Goal: Browse casually

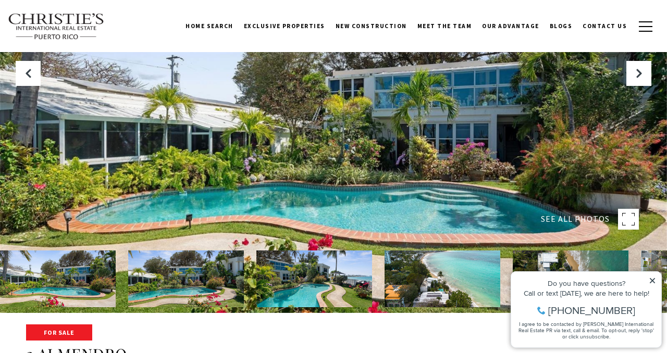
scroll to position [59, 0]
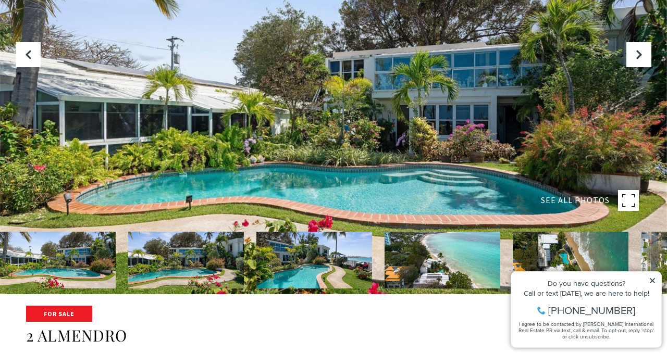
click at [651, 281] on icon at bounding box center [652, 280] width 5 height 5
click at [640, 55] on icon "Next Slide" at bounding box center [639, 55] width 10 height 10
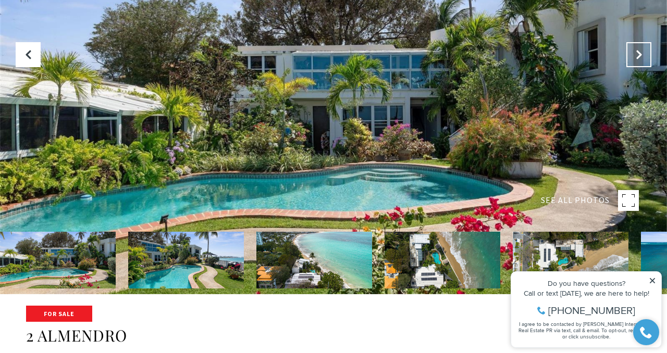
click at [640, 55] on icon "Next Slide" at bounding box center [639, 55] width 10 height 10
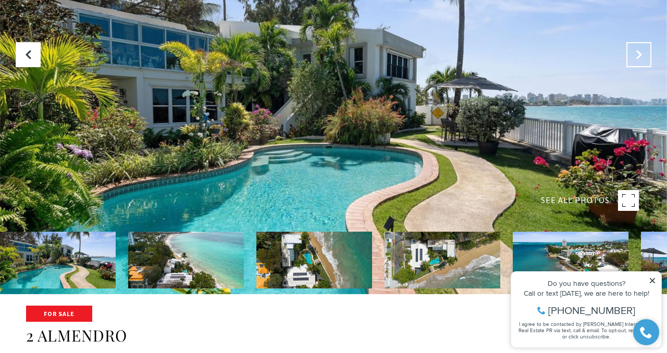
click at [640, 55] on icon "Next Slide" at bounding box center [639, 55] width 10 height 10
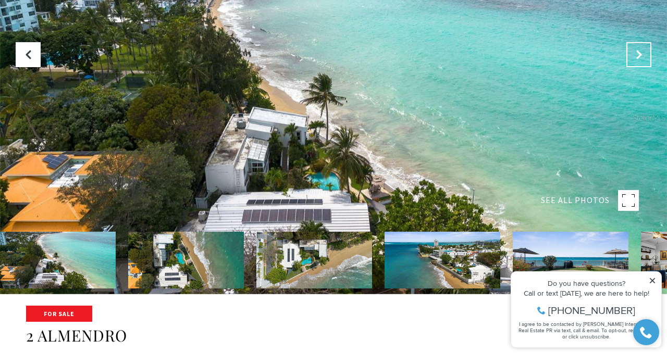
click at [640, 55] on icon "Next Slide" at bounding box center [639, 55] width 10 height 10
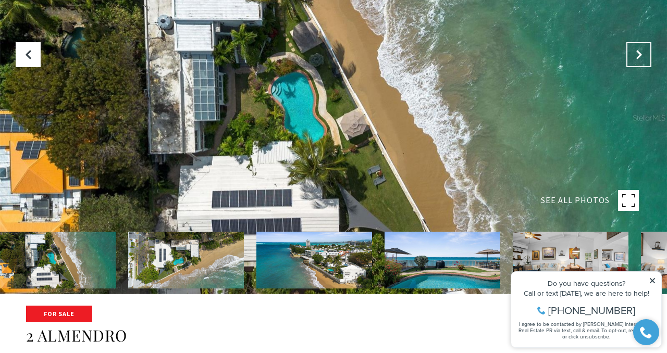
click at [640, 55] on icon "Next Slide" at bounding box center [639, 55] width 10 height 10
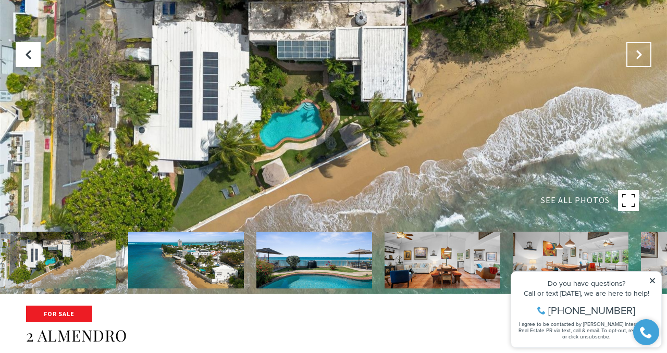
click at [637, 54] on icon "Next Slide" at bounding box center [639, 55] width 10 height 10
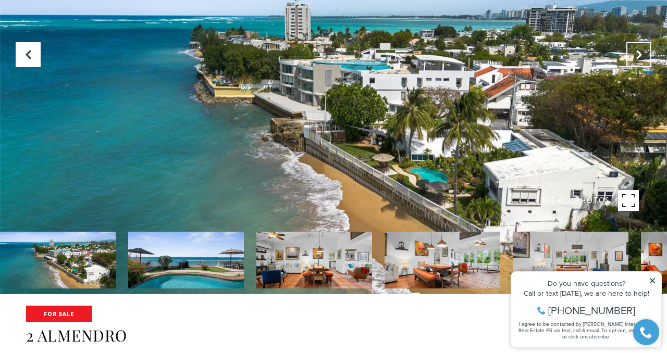
click at [637, 54] on icon "Next Slide" at bounding box center [639, 55] width 10 height 10
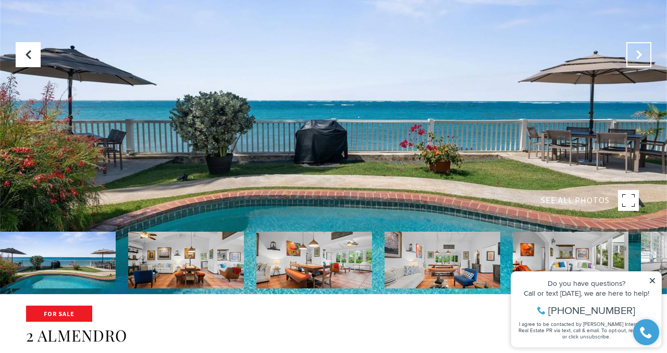
click at [637, 54] on icon "Next Slide" at bounding box center [639, 55] width 10 height 10
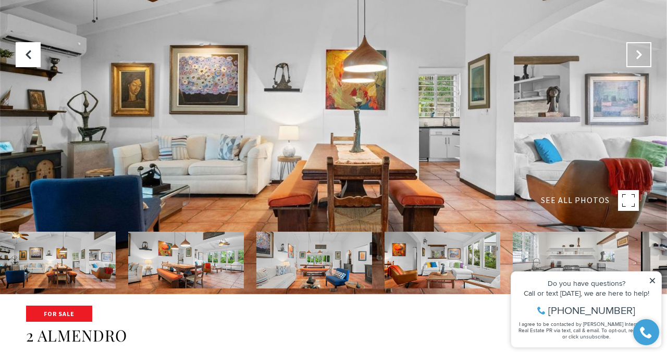
click at [637, 54] on icon "Next Slide" at bounding box center [639, 55] width 10 height 10
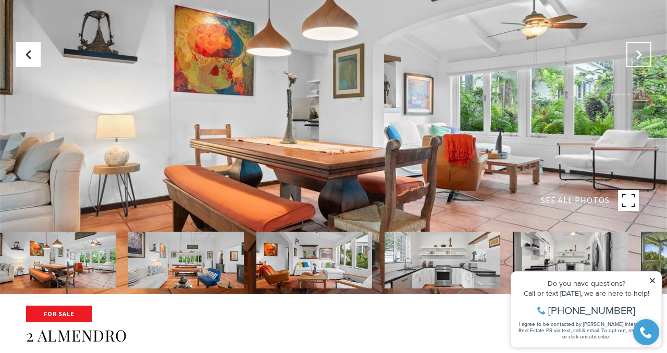
click at [637, 55] on icon "Next Slide" at bounding box center [639, 55] width 10 height 10
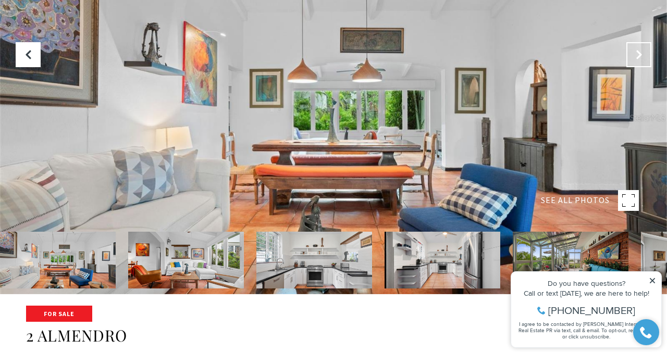
click at [637, 55] on icon "Next Slide" at bounding box center [639, 55] width 10 height 10
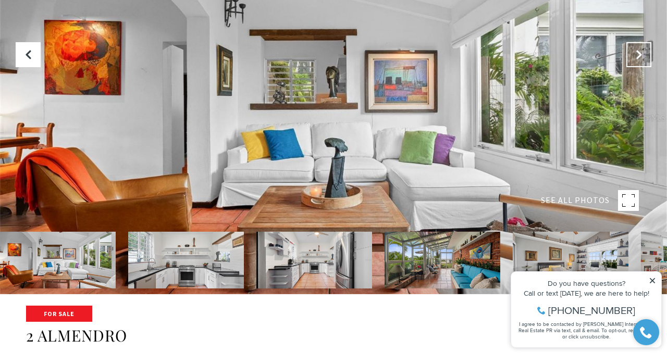
click at [637, 55] on icon "Next Slide" at bounding box center [639, 55] width 10 height 10
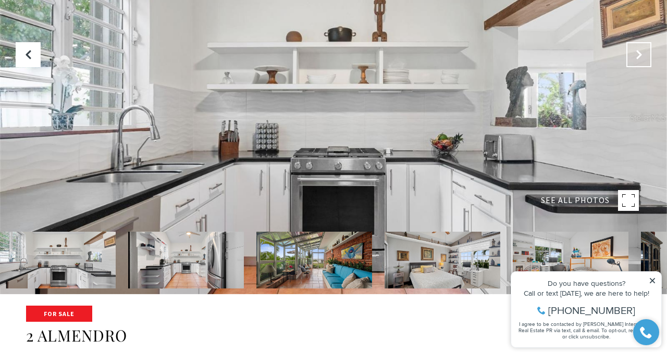
click at [637, 55] on icon "Next Slide" at bounding box center [639, 55] width 10 height 10
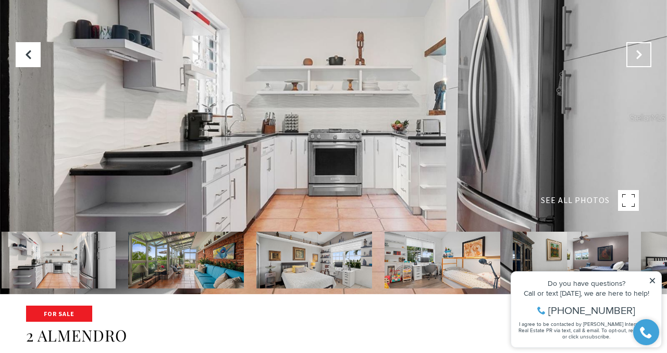
click at [637, 55] on icon "Next Slide" at bounding box center [639, 55] width 10 height 10
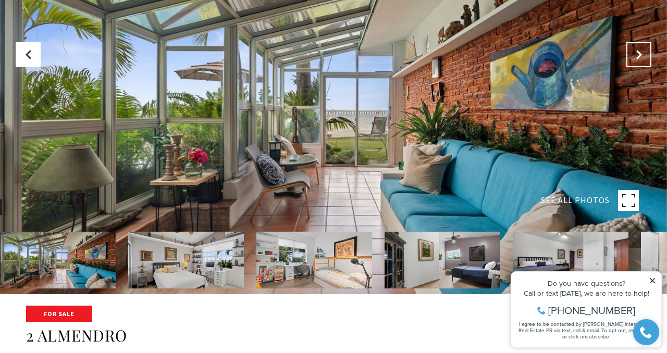
click at [637, 55] on icon "Next Slide" at bounding box center [639, 55] width 10 height 10
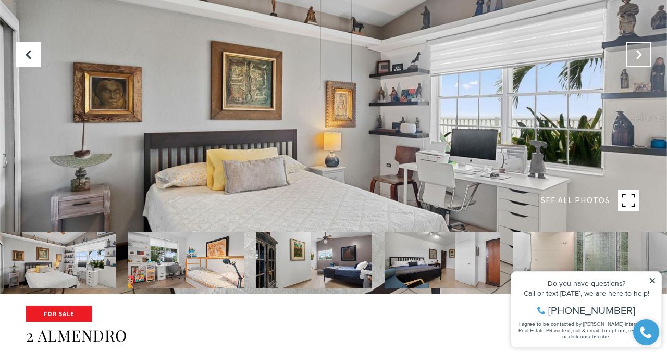
click at [637, 55] on icon "Next Slide" at bounding box center [639, 55] width 10 height 10
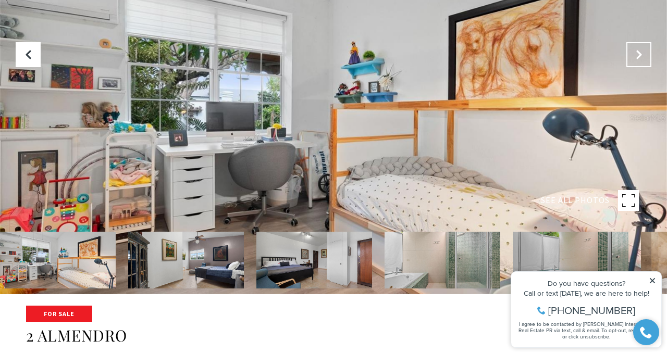
click at [637, 55] on icon "Next Slide" at bounding box center [639, 55] width 10 height 10
